Goal: Task Accomplishment & Management: Use online tool/utility

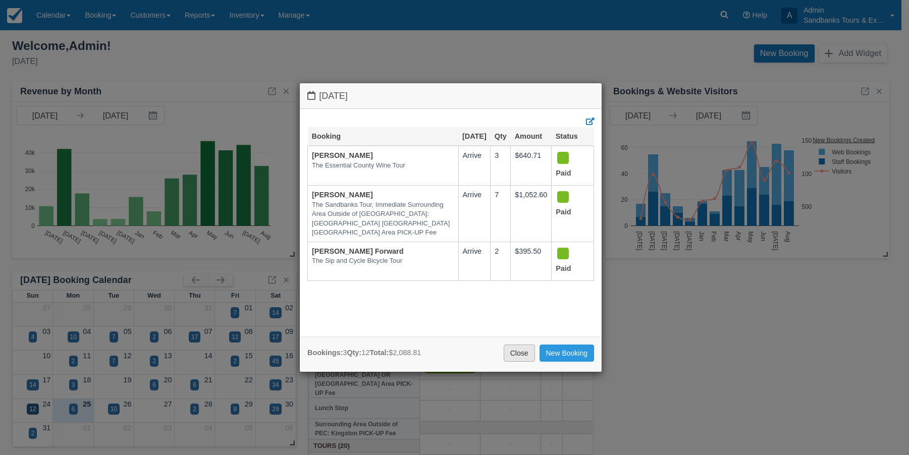
click at [512, 353] on link "Close" at bounding box center [518, 353] width 31 height 17
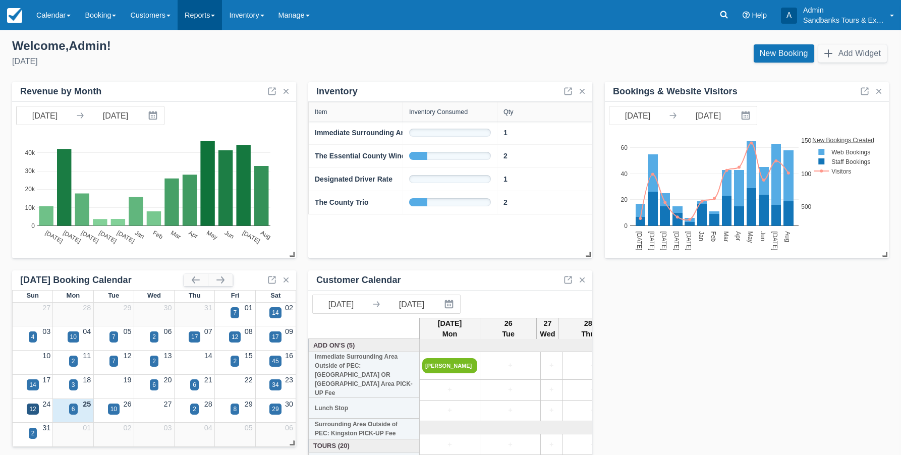
click at [210, 15] on link "Reports" at bounding box center [200, 15] width 44 height 30
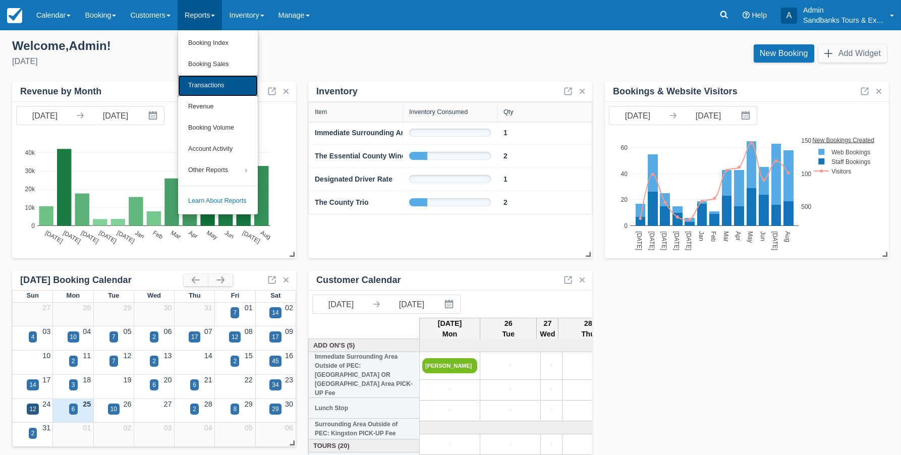
click at [210, 80] on link "Transactions" at bounding box center [218, 85] width 80 height 21
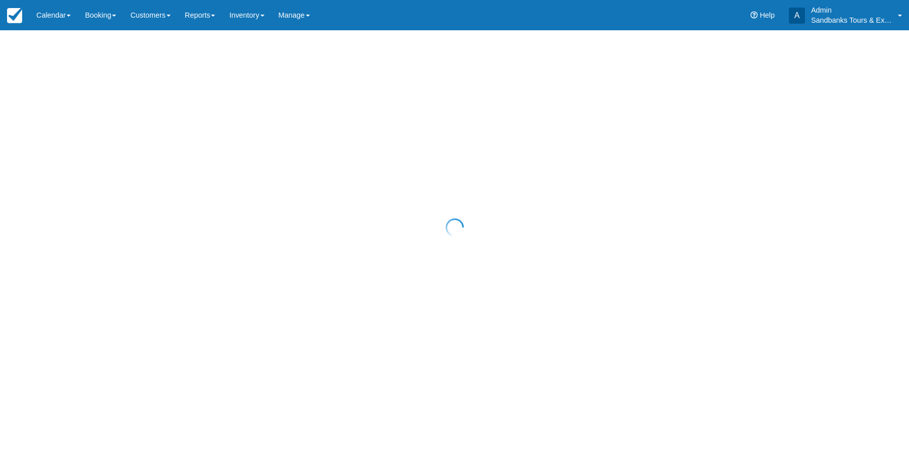
select select "10"
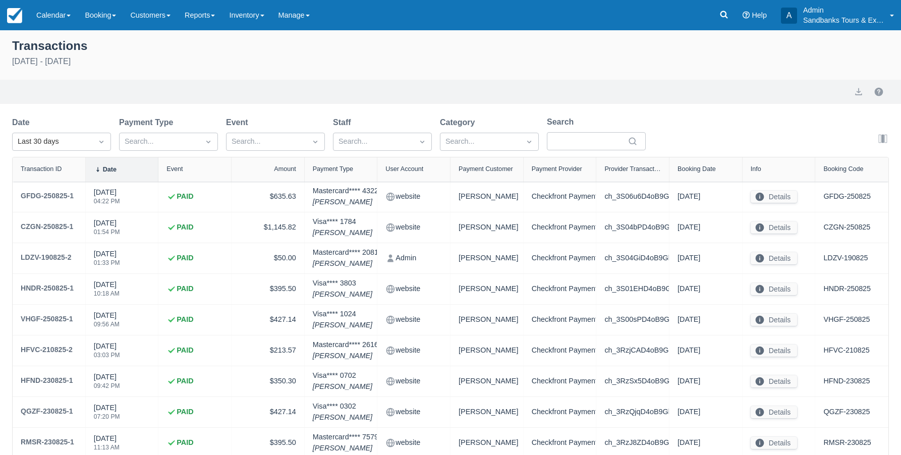
select select "10"
